Goal: Transaction & Acquisition: Subscribe to service/newsletter

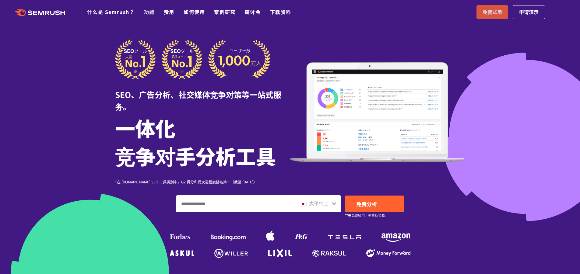
click at [485, 13] on font "免费试用" at bounding box center [491, 11] width 19 height 7
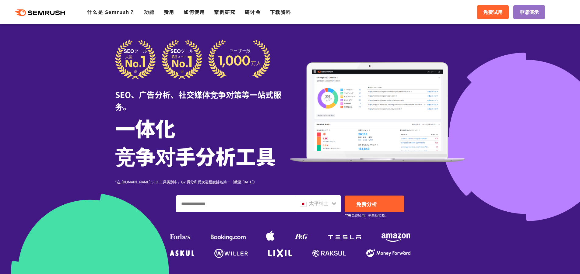
scroll to position [122, 0]
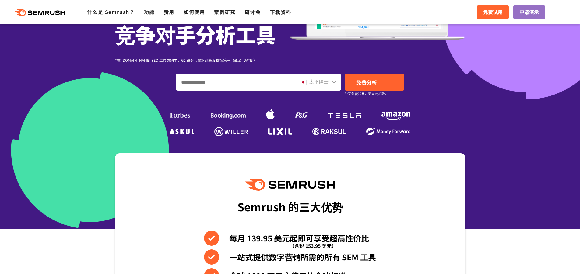
click at [239, 82] on input "输入域名、关键字或 URL" at bounding box center [235, 82] width 118 height 16
type input "***"
click at [376, 79] on font "免费分析" at bounding box center [366, 82] width 21 height 8
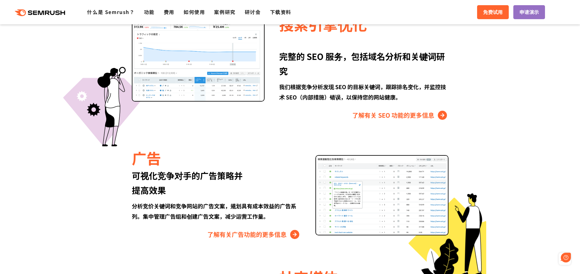
scroll to position [0, 0]
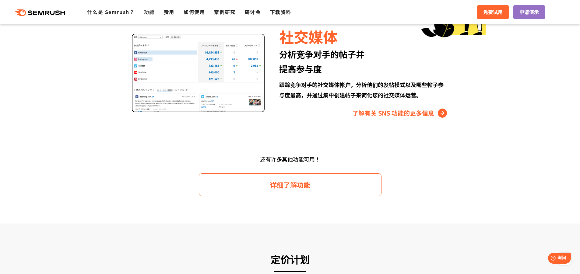
scroll to position [700, 0]
